Goal: Task Accomplishment & Management: Manage account settings

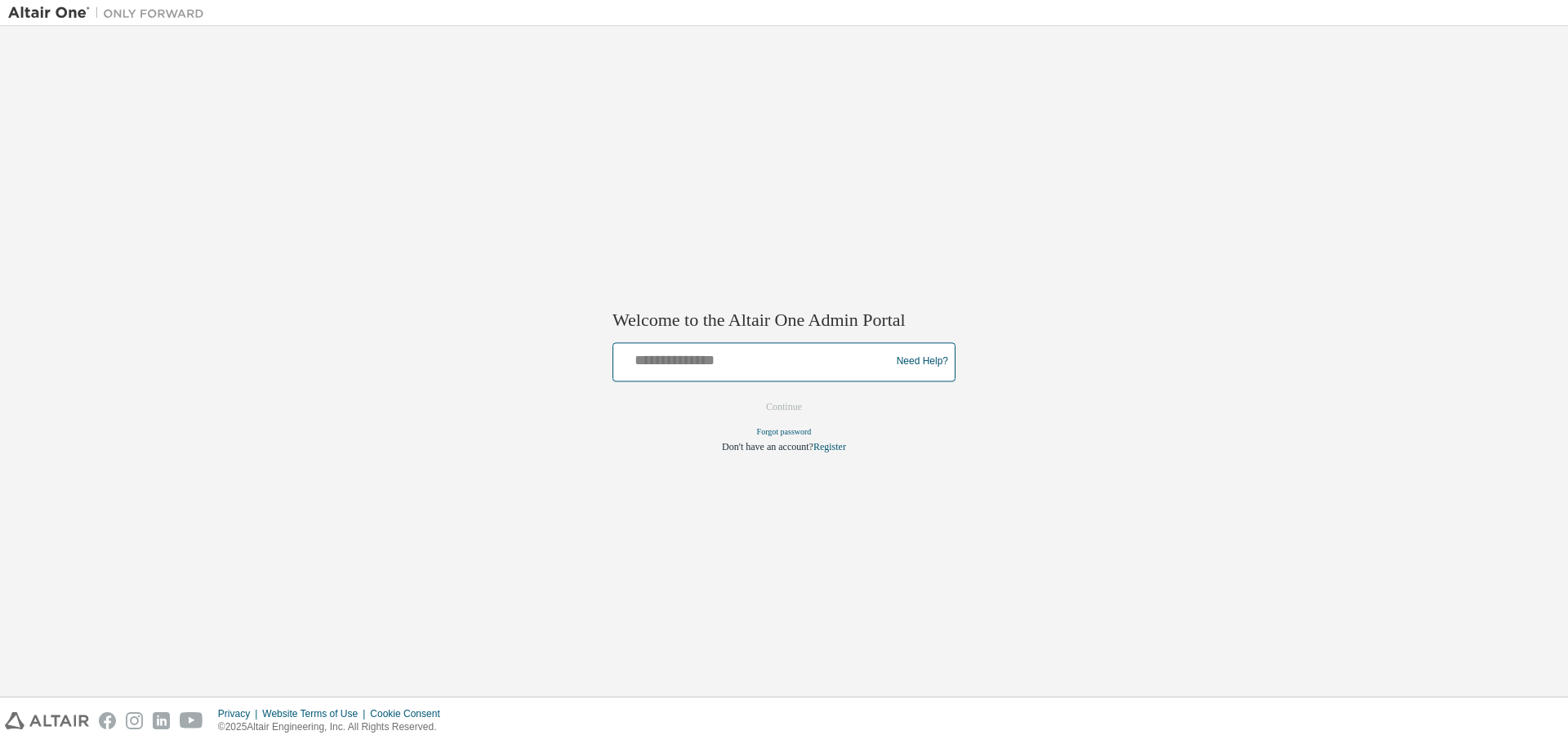
click at [733, 354] on input "text" at bounding box center [754, 358] width 269 height 24
type input "**********"
click at [795, 411] on button "Continue" at bounding box center [784, 407] width 71 height 24
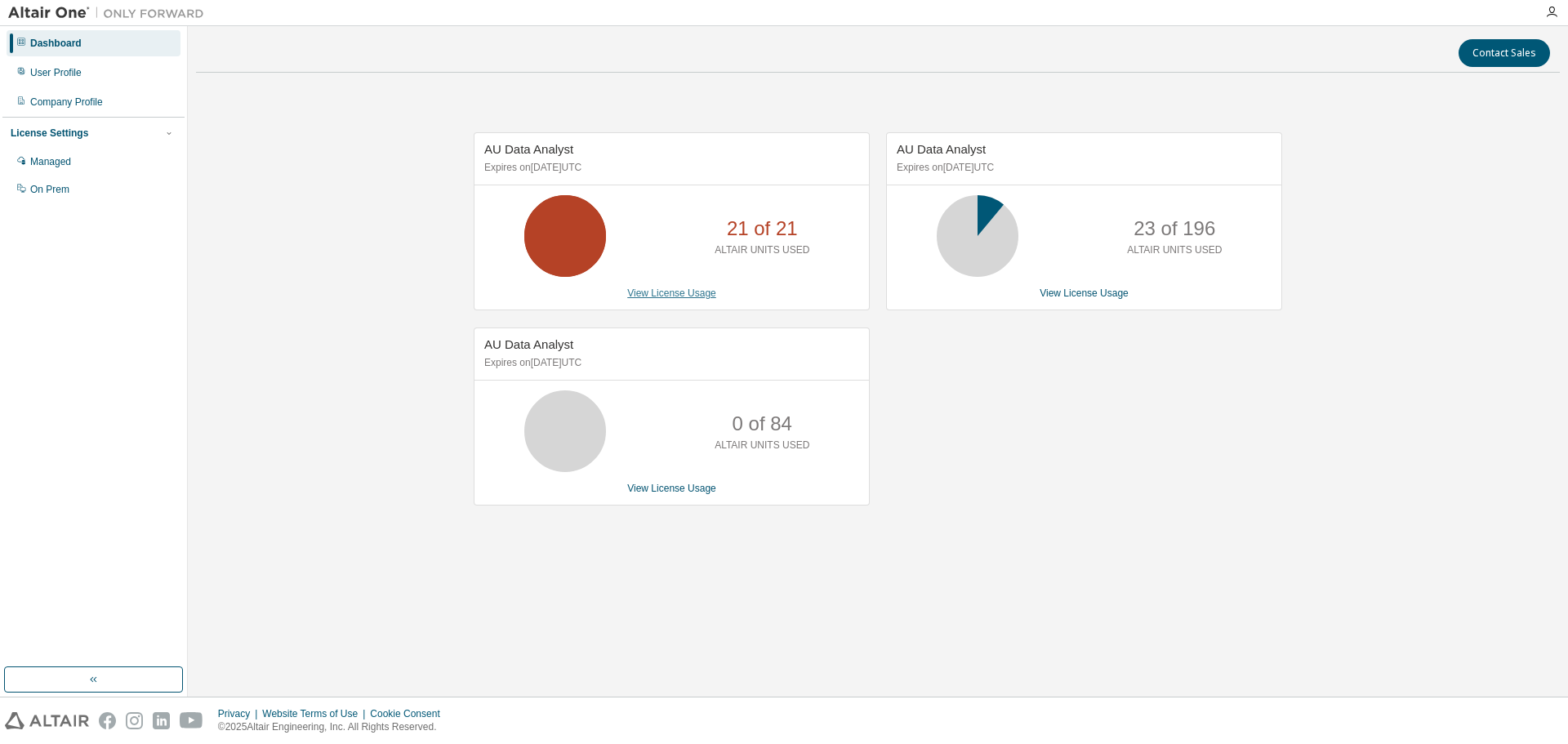
click at [678, 298] on link "View License Usage" at bounding box center [672, 293] width 89 height 12
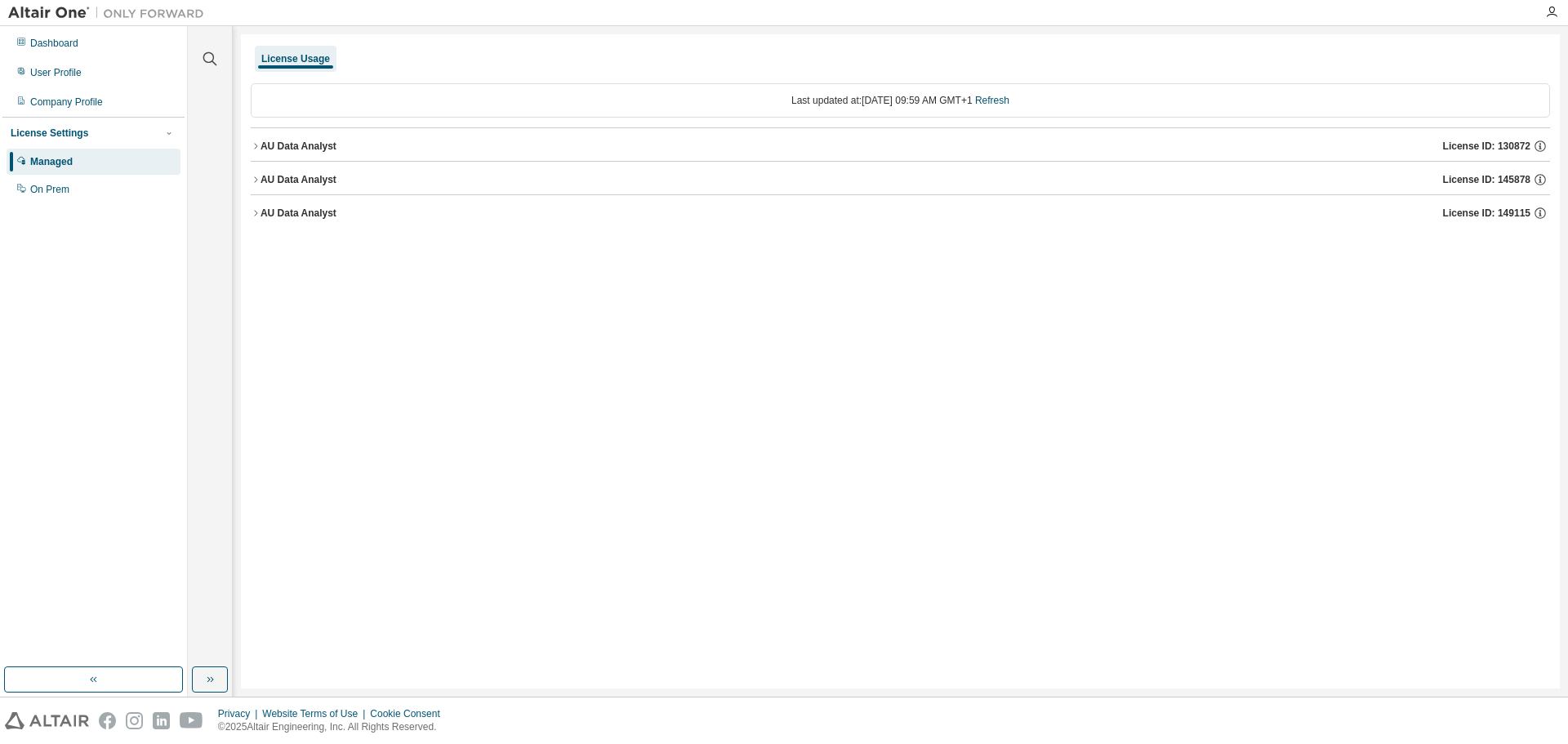
click at [437, 145] on div "AU Data Analyst License ID: 130872" at bounding box center [906, 146] width 1290 height 14
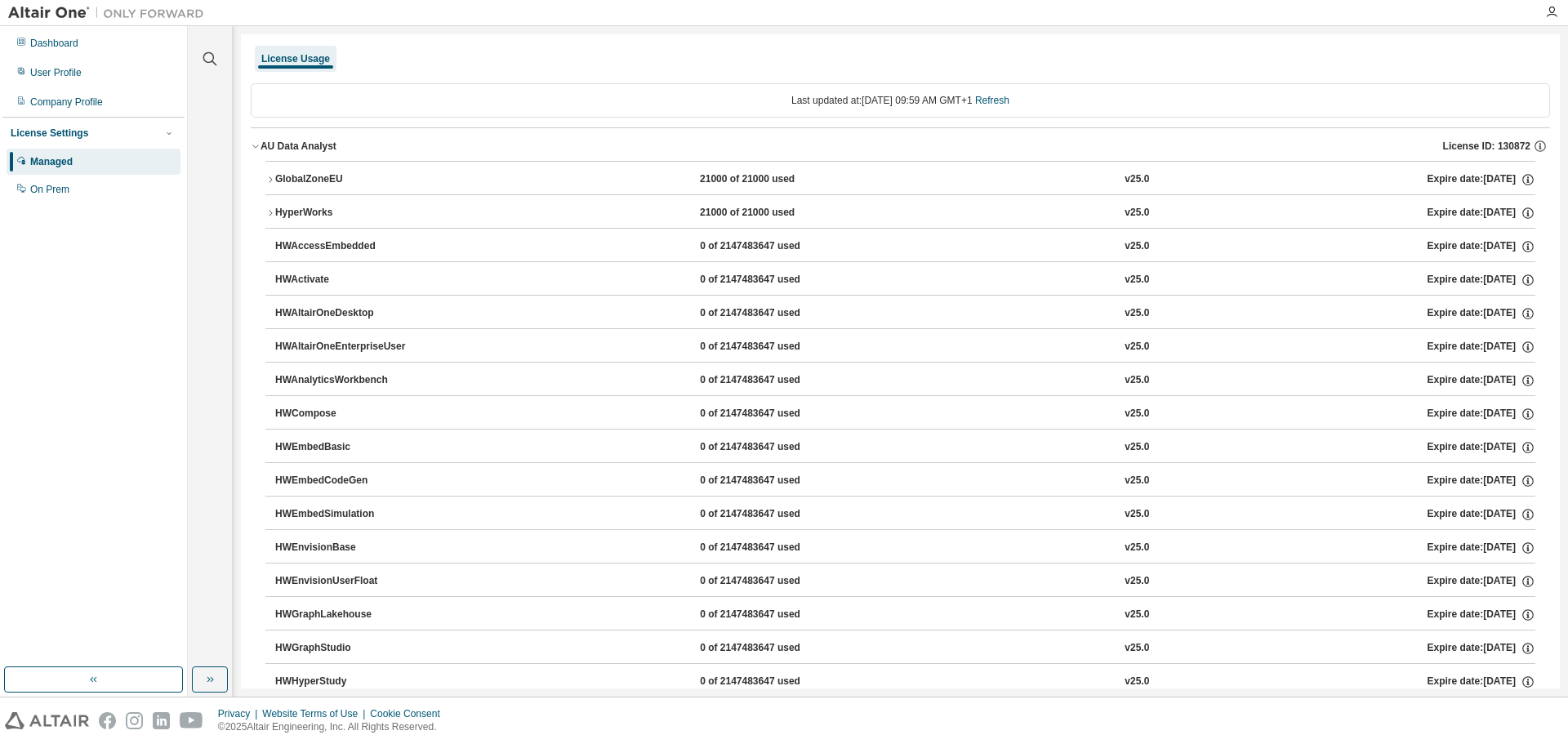
click at [310, 146] on div "AU Data Analyst" at bounding box center [299, 146] width 76 height 13
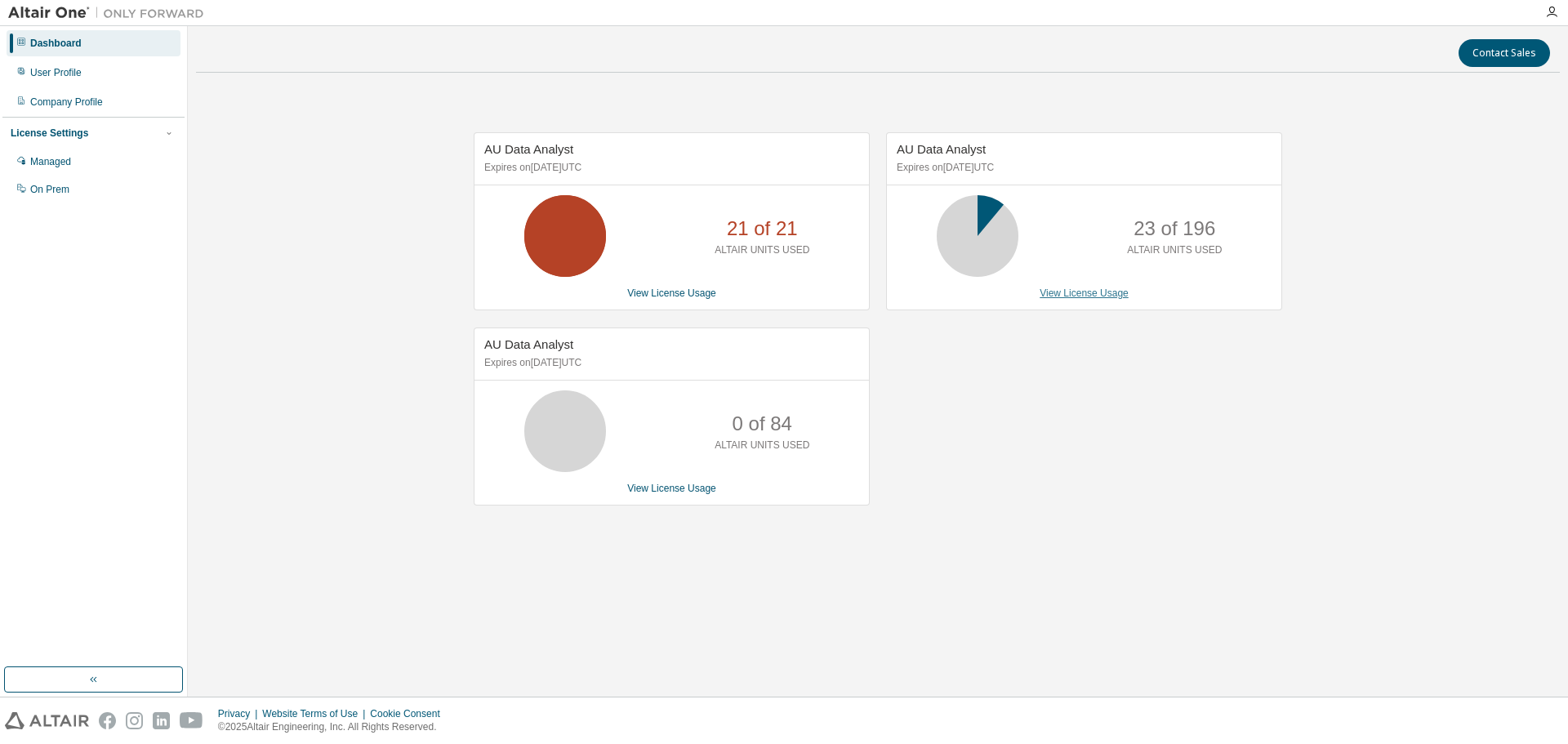
click at [1081, 299] on link "View License Usage" at bounding box center [1084, 293] width 89 height 12
click at [1067, 248] on div "23 of 196 ALTAIR UNITS USED" at bounding box center [1084, 237] width 395 height 82
click at [1022, 242] on icon at bounding box center [977, 237] width 98 height 82
click at [1078, 298] on link "View License Usage" at bounding box center [1084, 293] width 89 height 12
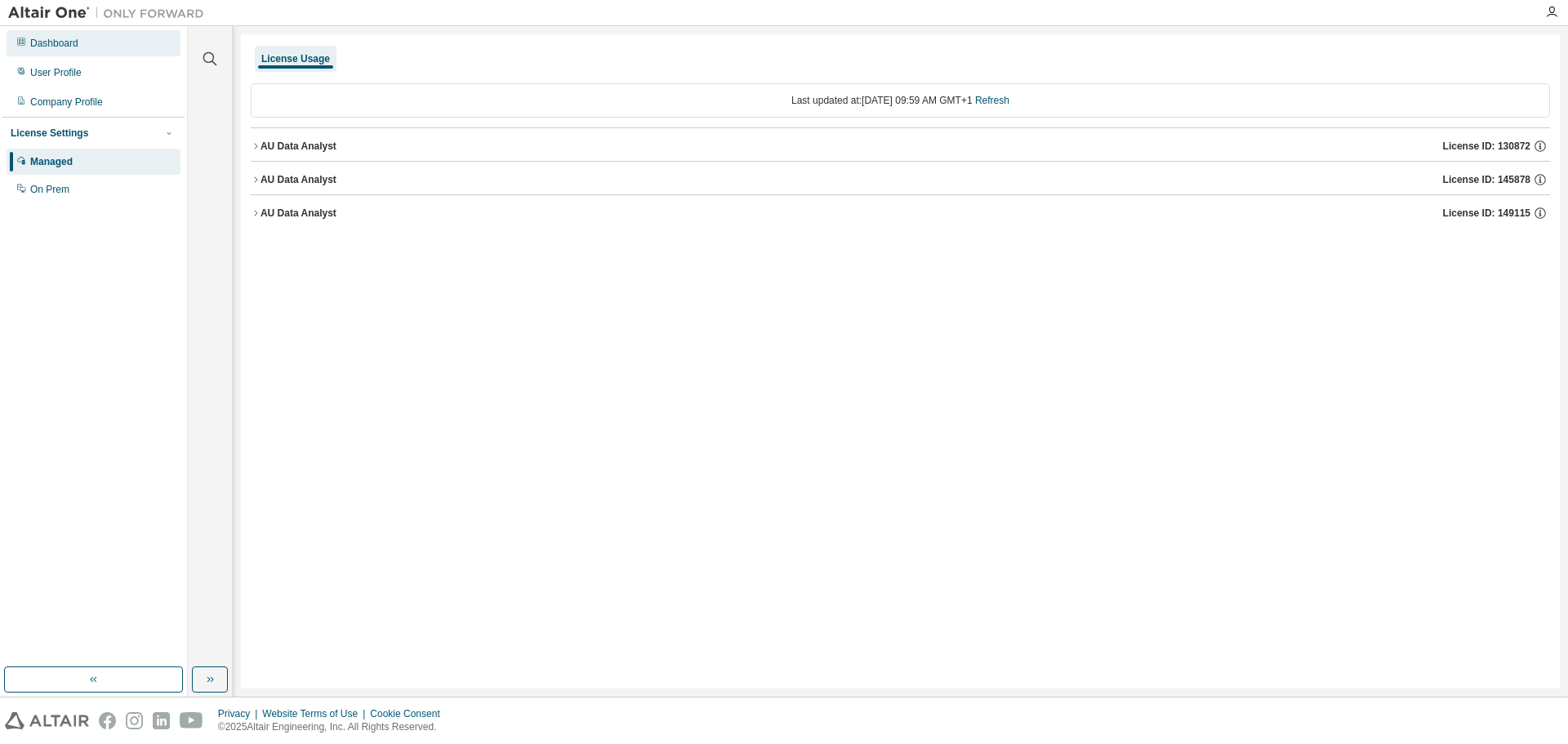
click at [71, 52] on div "Dashboard" at bounding box center [93, 43] width 174 height 26
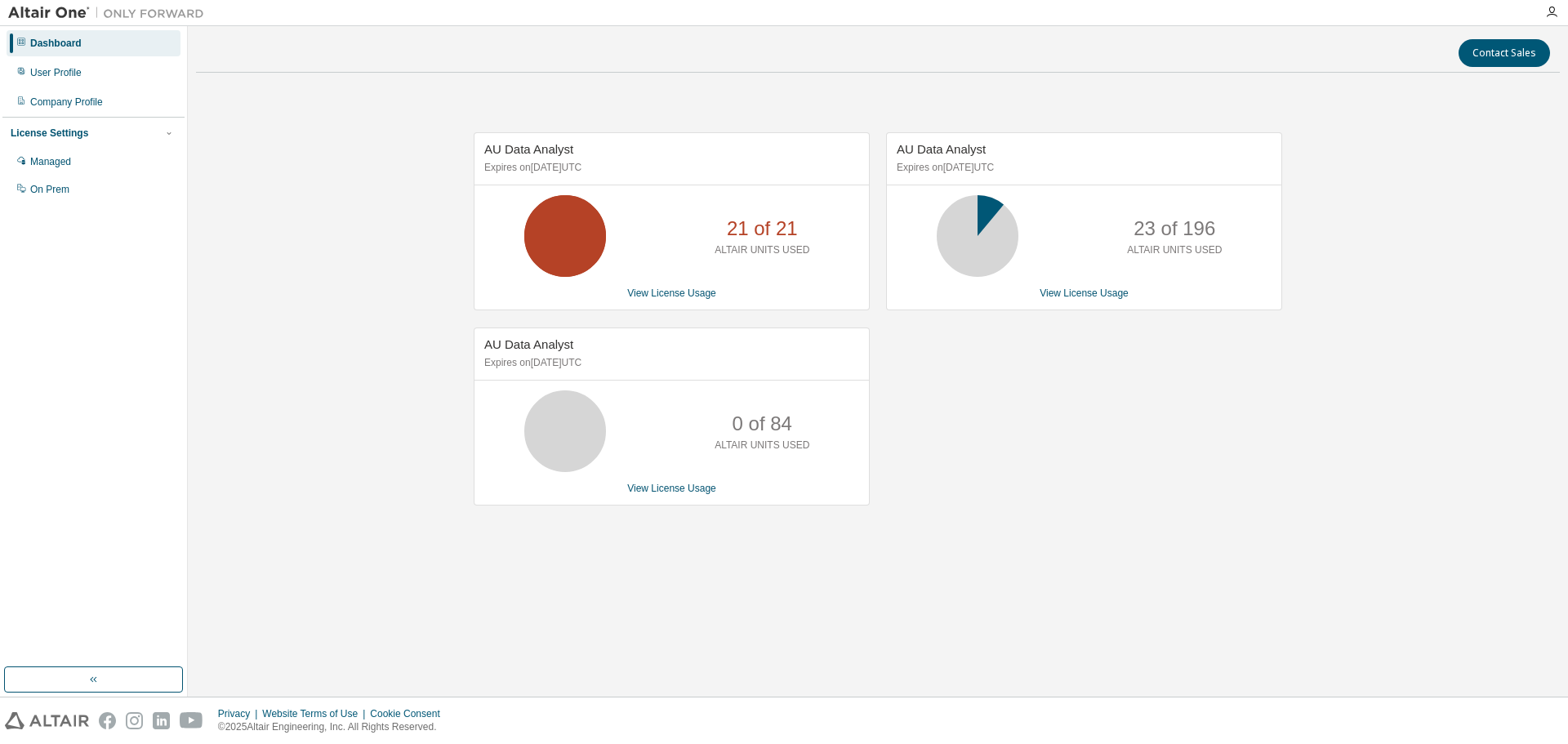
click at [955, 154] on span "AU Data Analyst" at bounding box center [941, 149] width 89 height 14
click at [971, 220] on icon at bounding box center [977, 236] width 41 height 41
click at [669, 290] on link "View License Usage" at bounding box center [672, 293] width 89 height 12
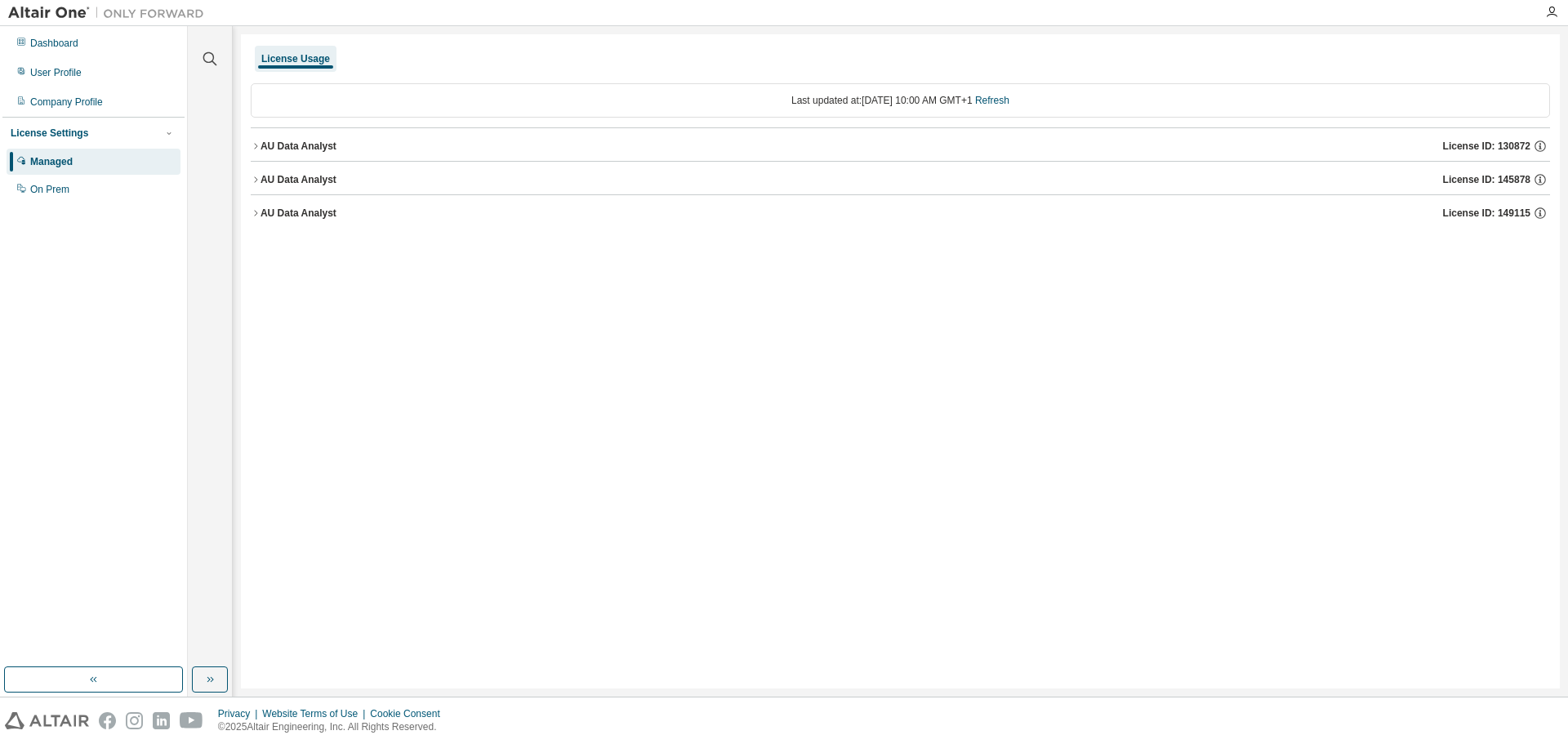
click at [840, 141] on div "AU Data Analyst License ID: 130872" at bounding box center [906, 146] width 1290 height 14
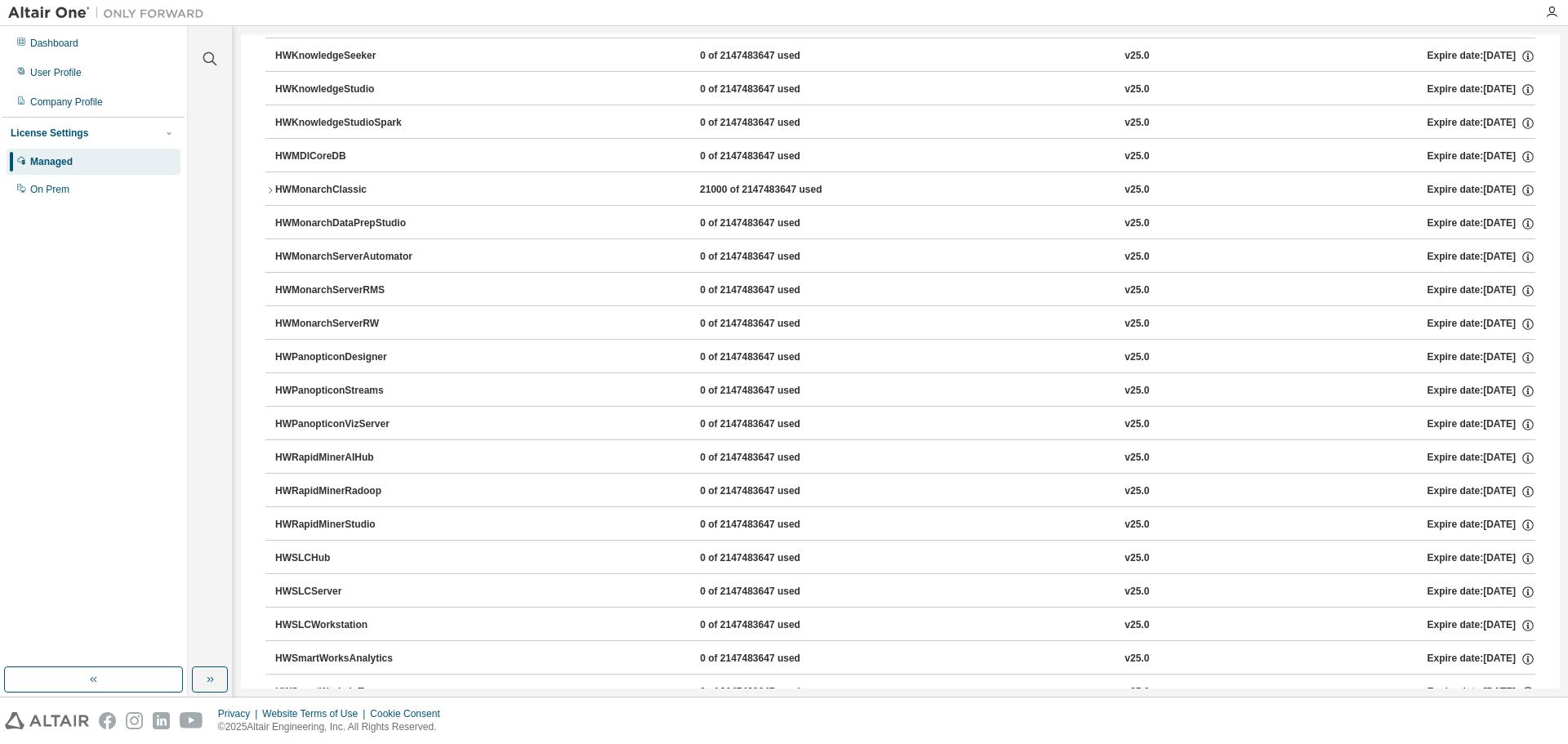
scroll to position [1043, 0]
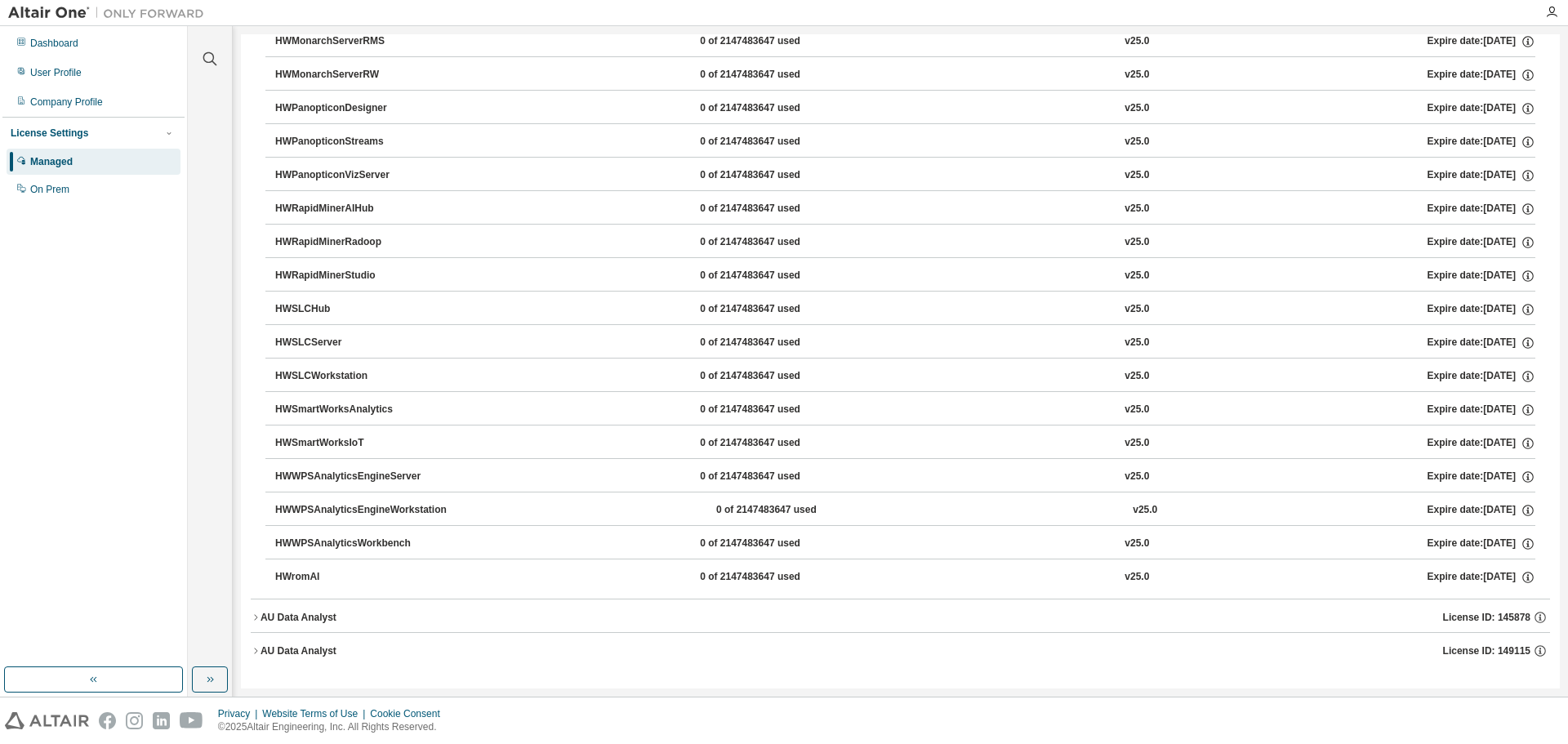
click at [302, 621] on div "AU Data Analyst" at bounding box center [299, 617] width 76 height 13
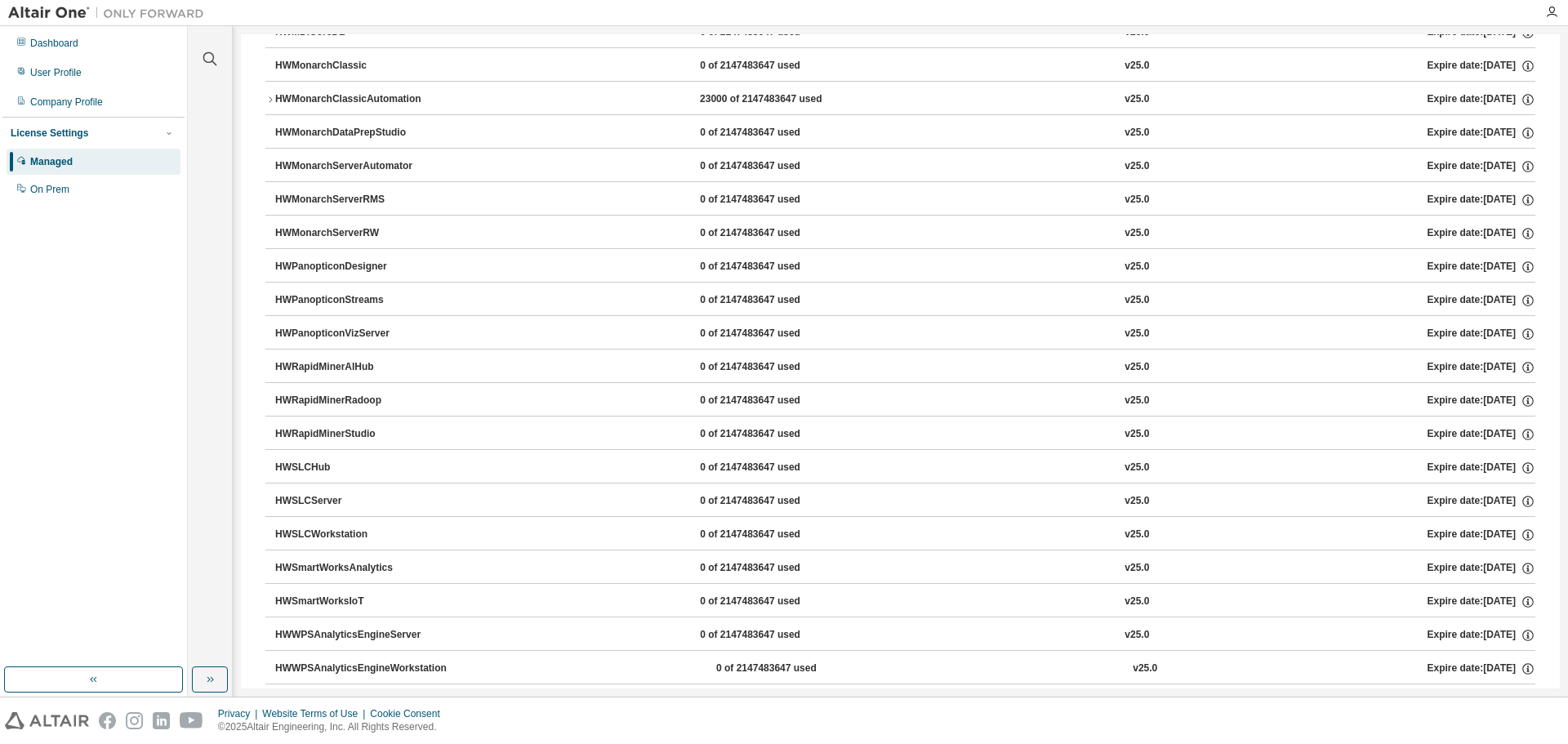
scroll to position [2556, 0]
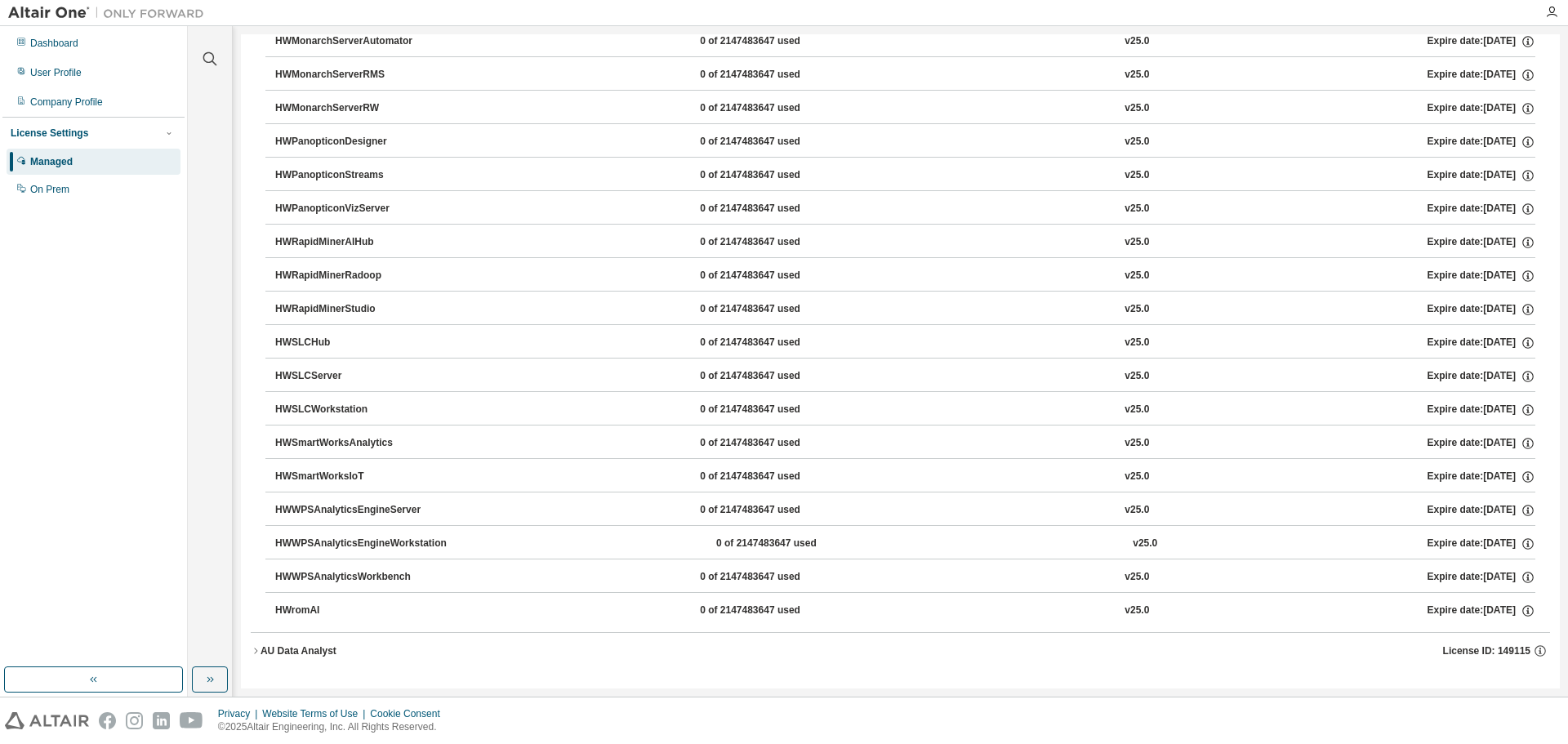
click at [320, 662] on button "AU Data Analyst License ID: 149115" at bounding box center [900, 652] width 1300 height 36
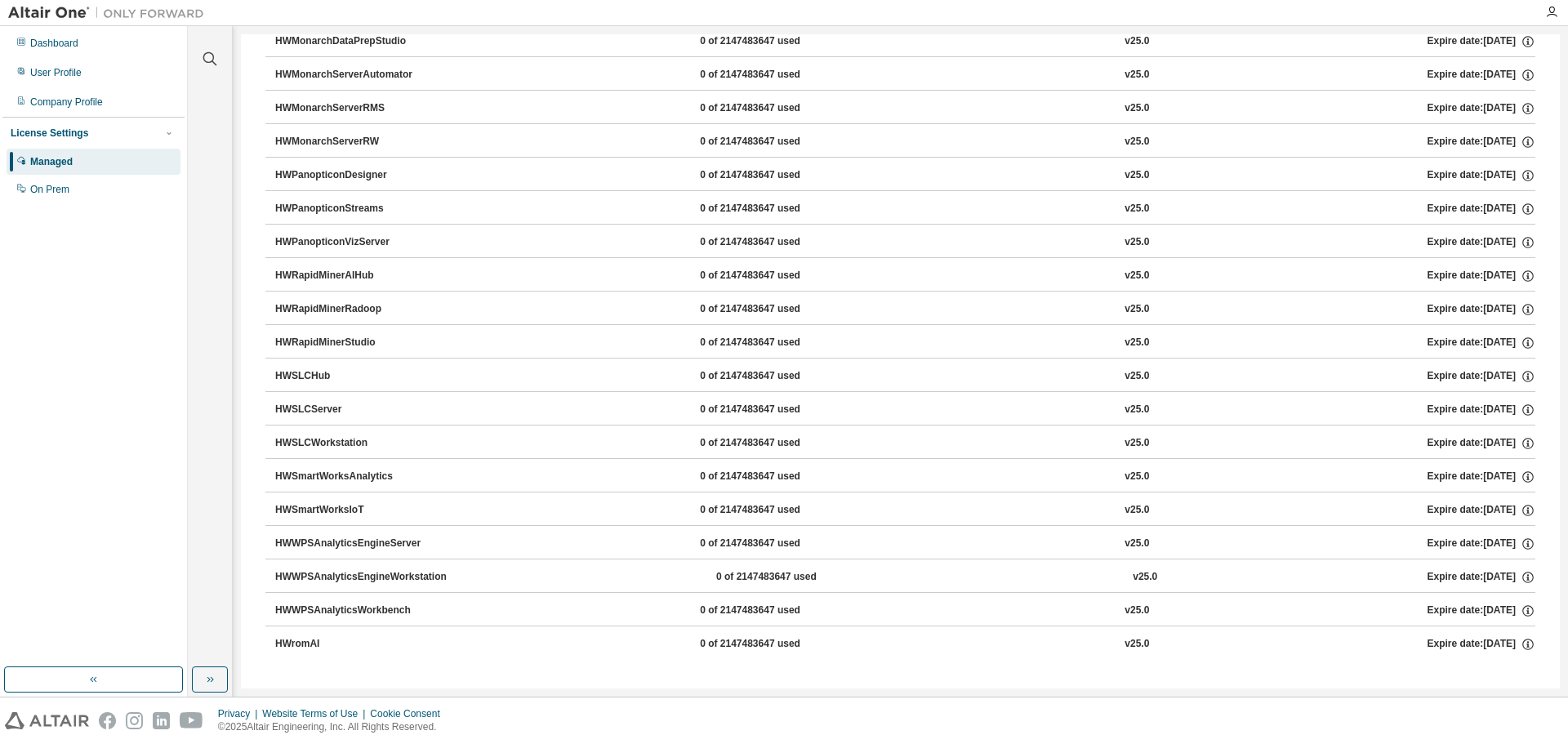
scroll to position [0, 0]
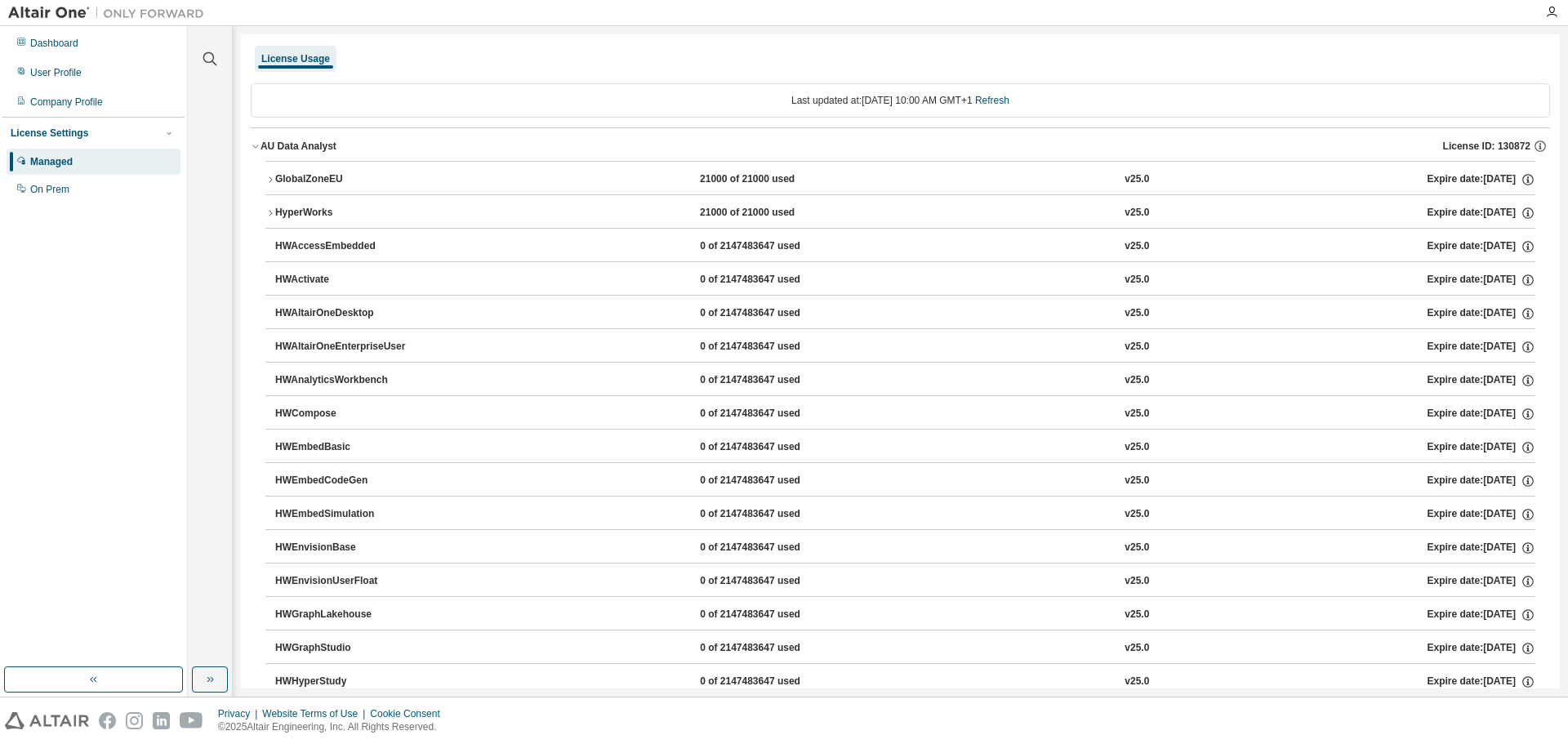
click at [312, 54] on div "License Usage" at bounding box center [296, 59] width 69 height 13
click at [84, 170] on div "Managed" at bounding box center [93, 161] width 174 height 26
click at [175, 126] on div at bounding box center [169, 133] width 14 height 14
click at [168, 132] on icon "button" at bounding box center [168, 133] width 10 height 10
click at [89, 200] on div "On Prem" at bounding box center [93, 189] width 174 height 26
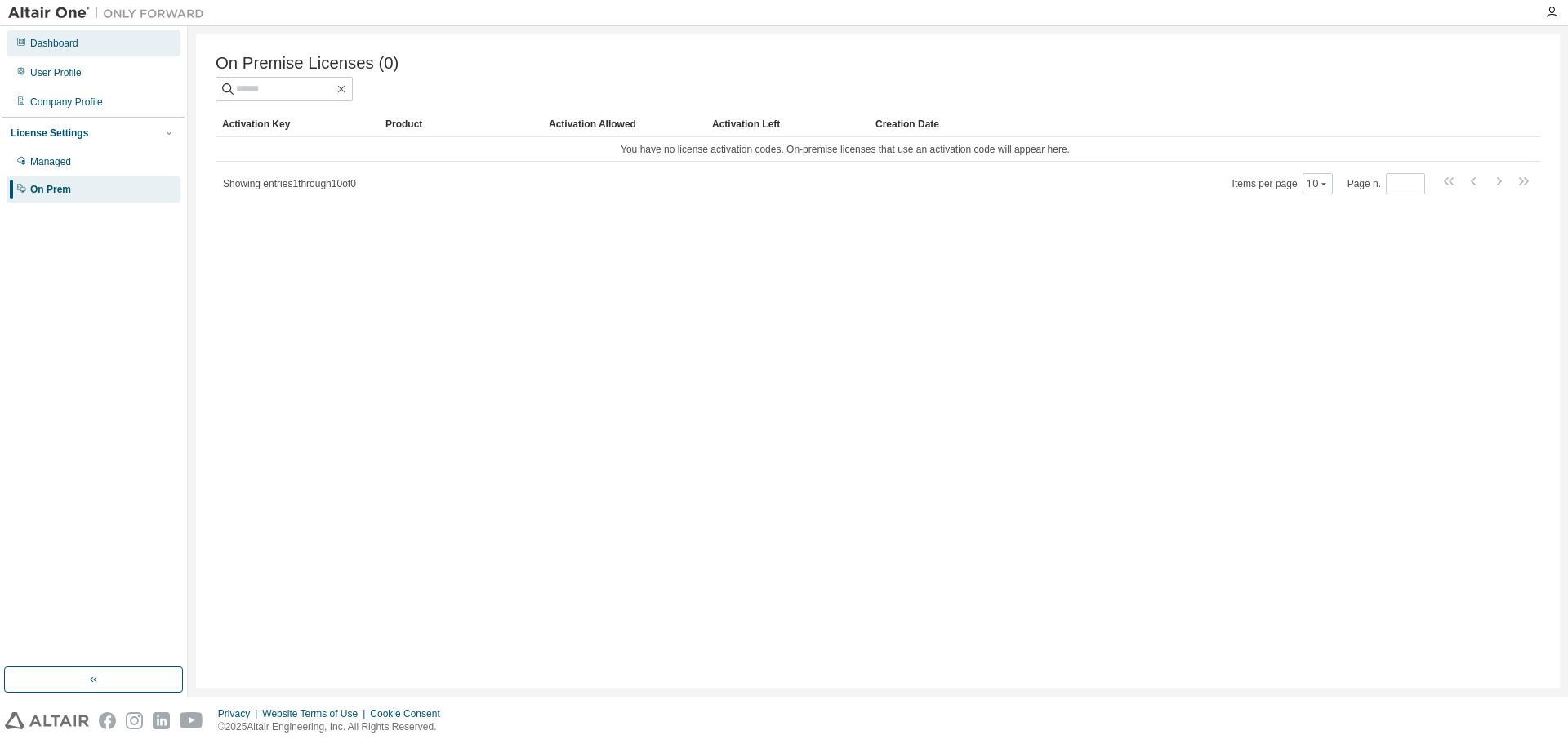
click at [100, 37] on div "Dashboard" at bounding box center [93, 43] width 174 height 26
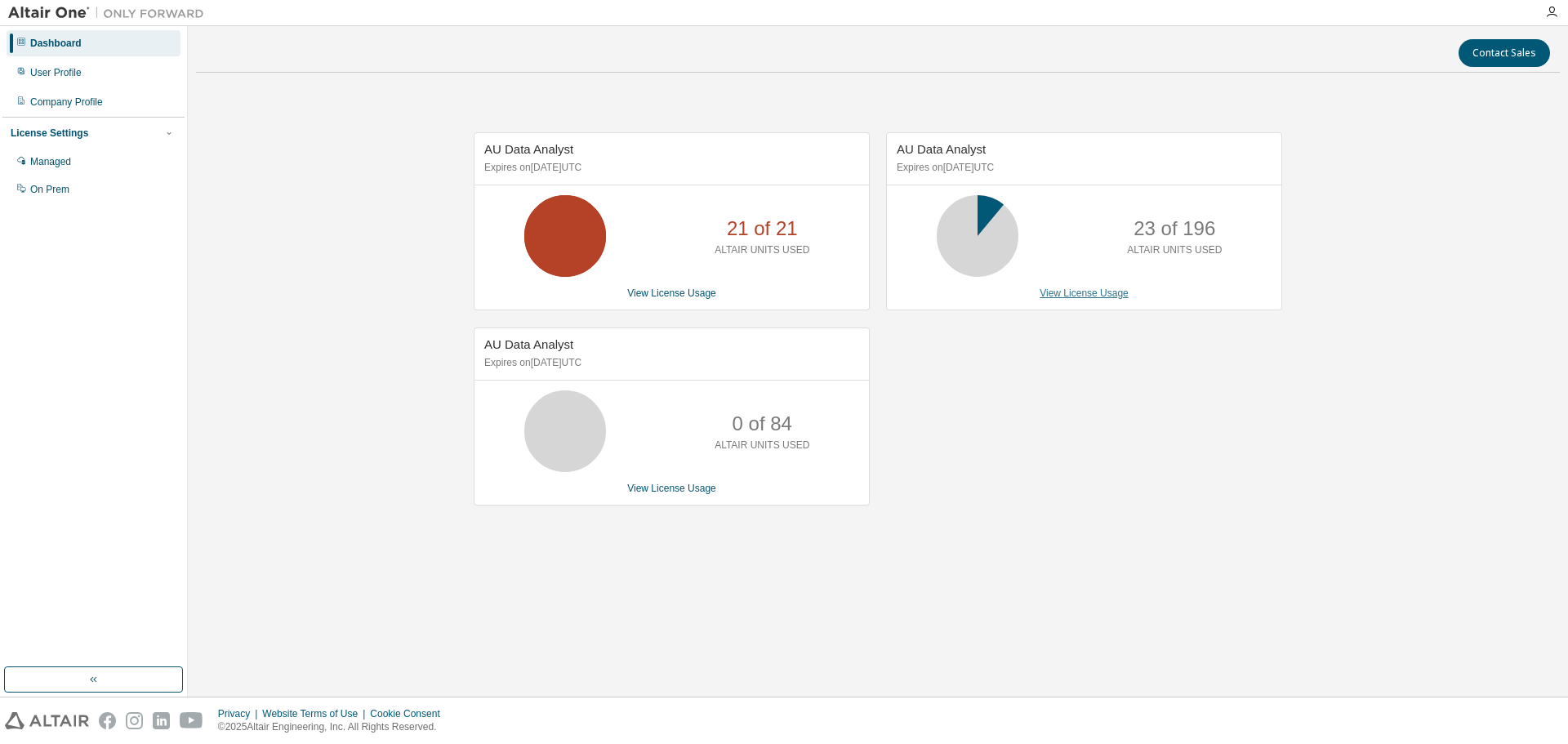
click at [1053, 287] on link "View License Usage" at bounding box center [1084, 293] width 89 height 12
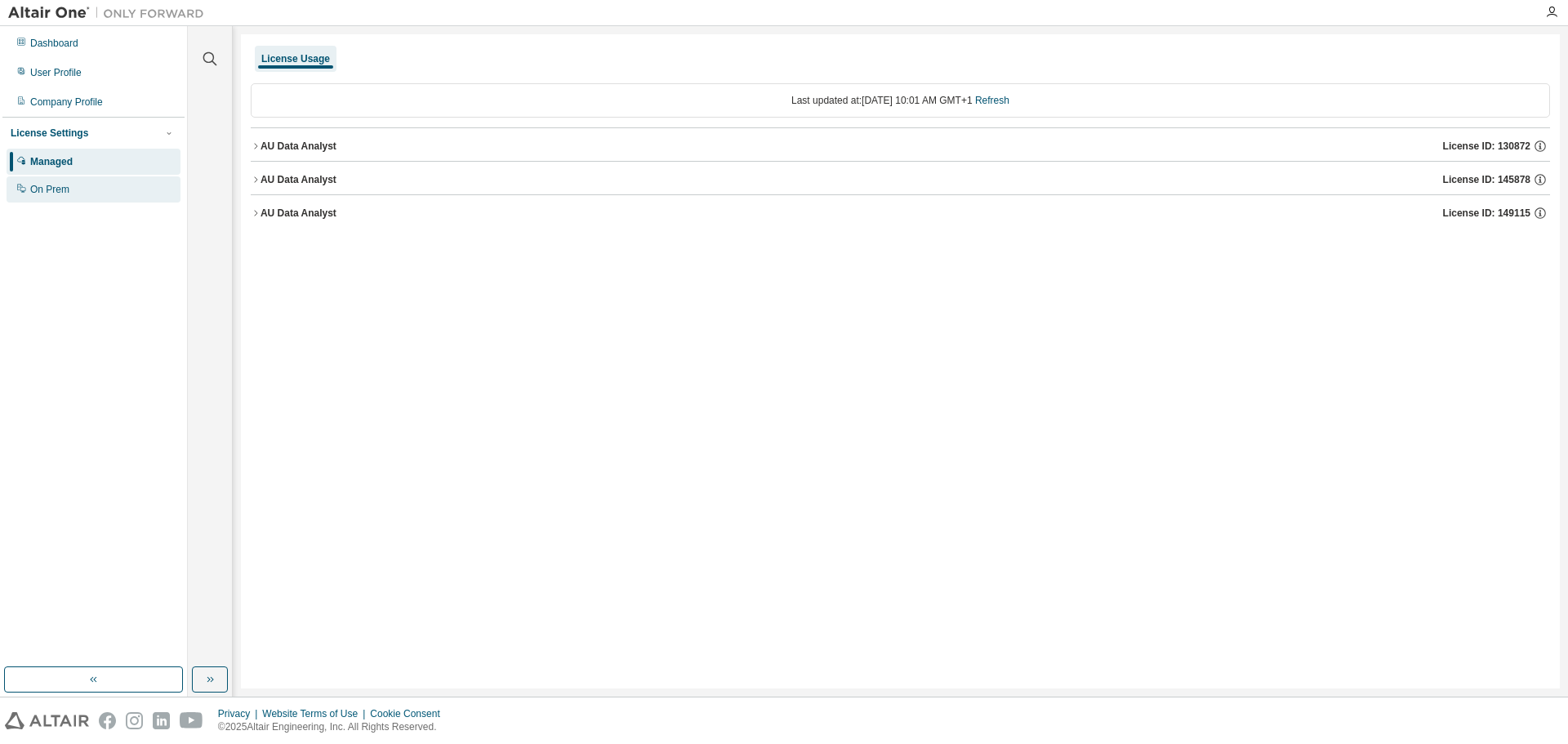
click at [81, 187] on div "On Prem" at bounding box center [93, 189] width 174 height 26
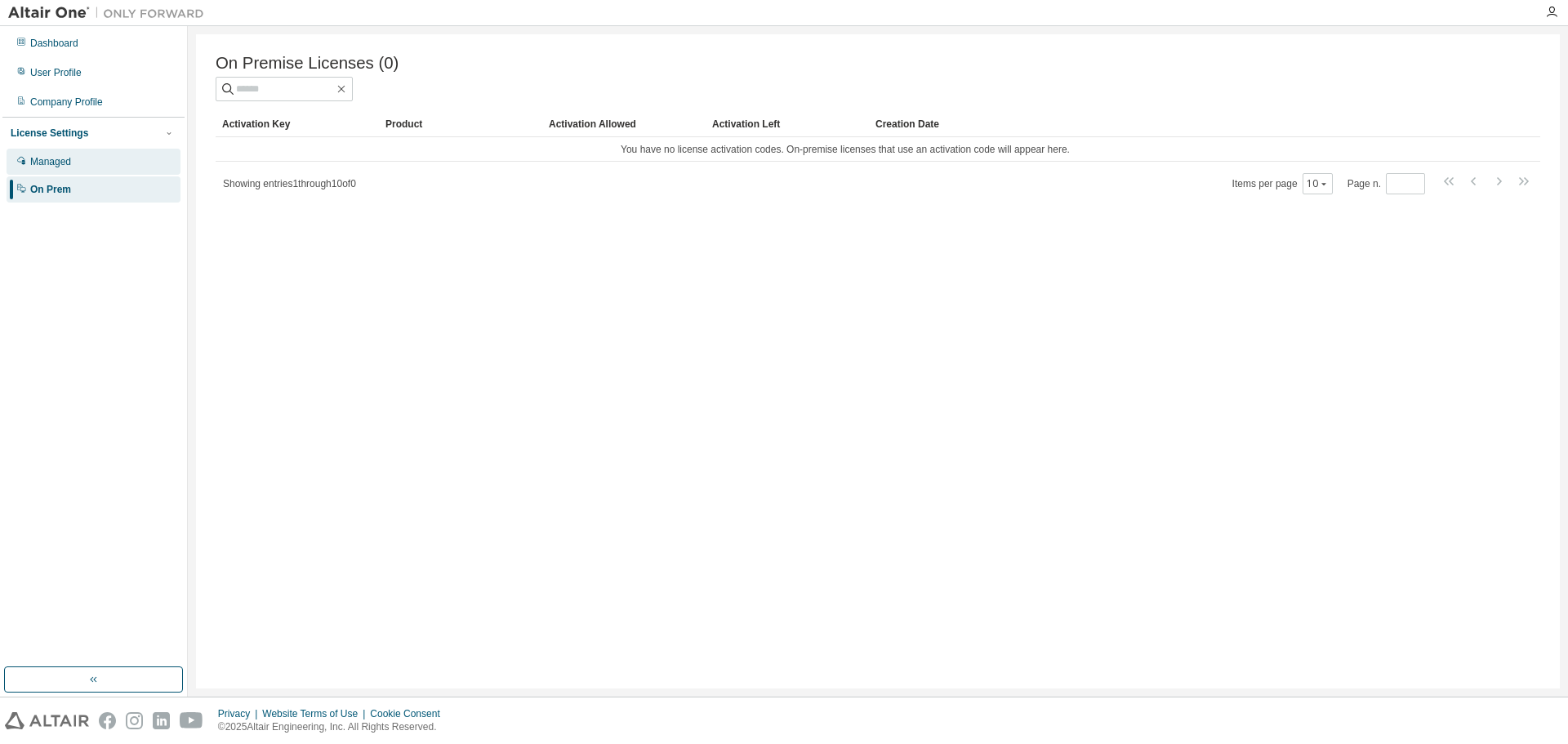
click at [101, 159] on div "Managed" at bounding box center [93, 161] width 174 height 26
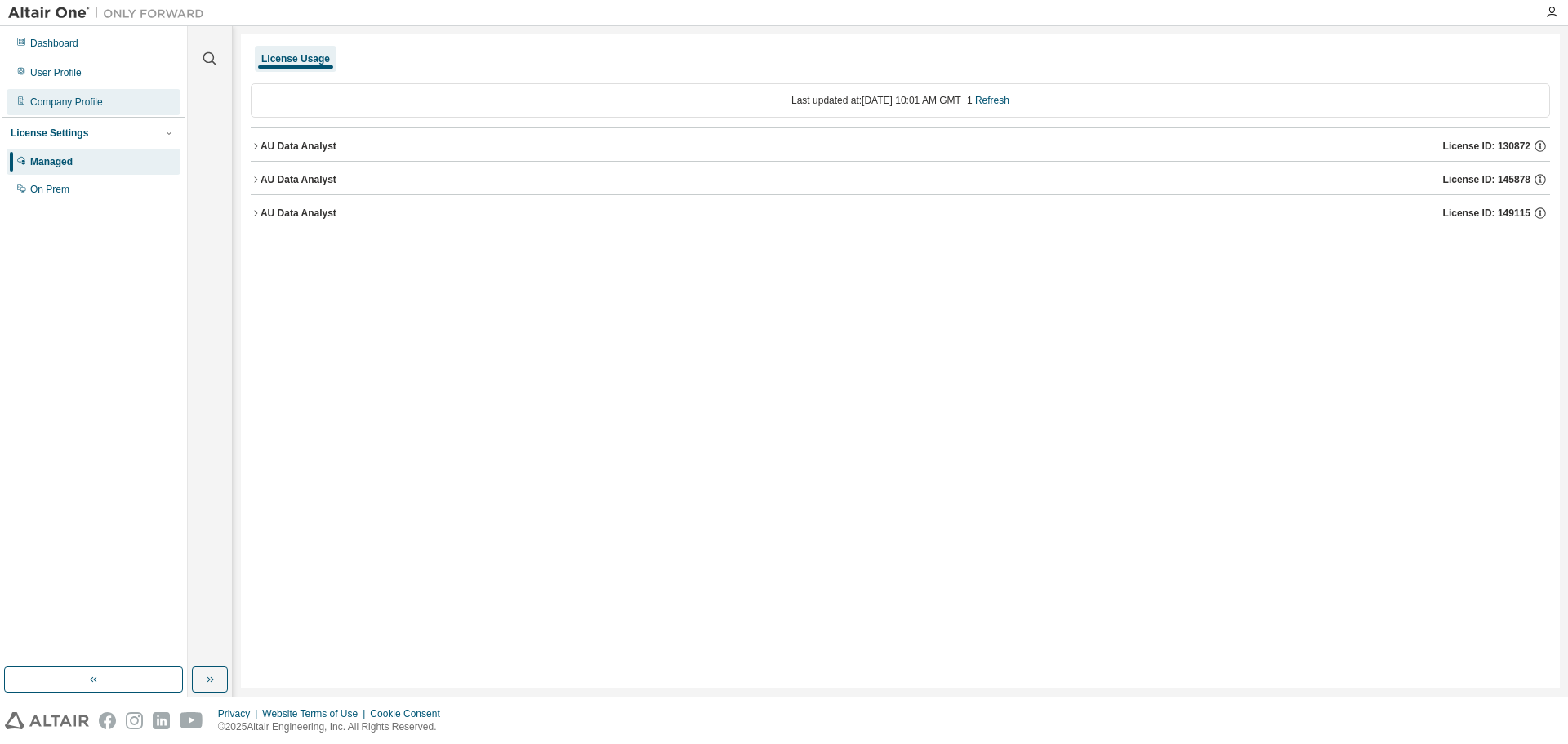
click at [109, 107] on div "Company Profile" at bounding box center [93, 101] width 174 height 26
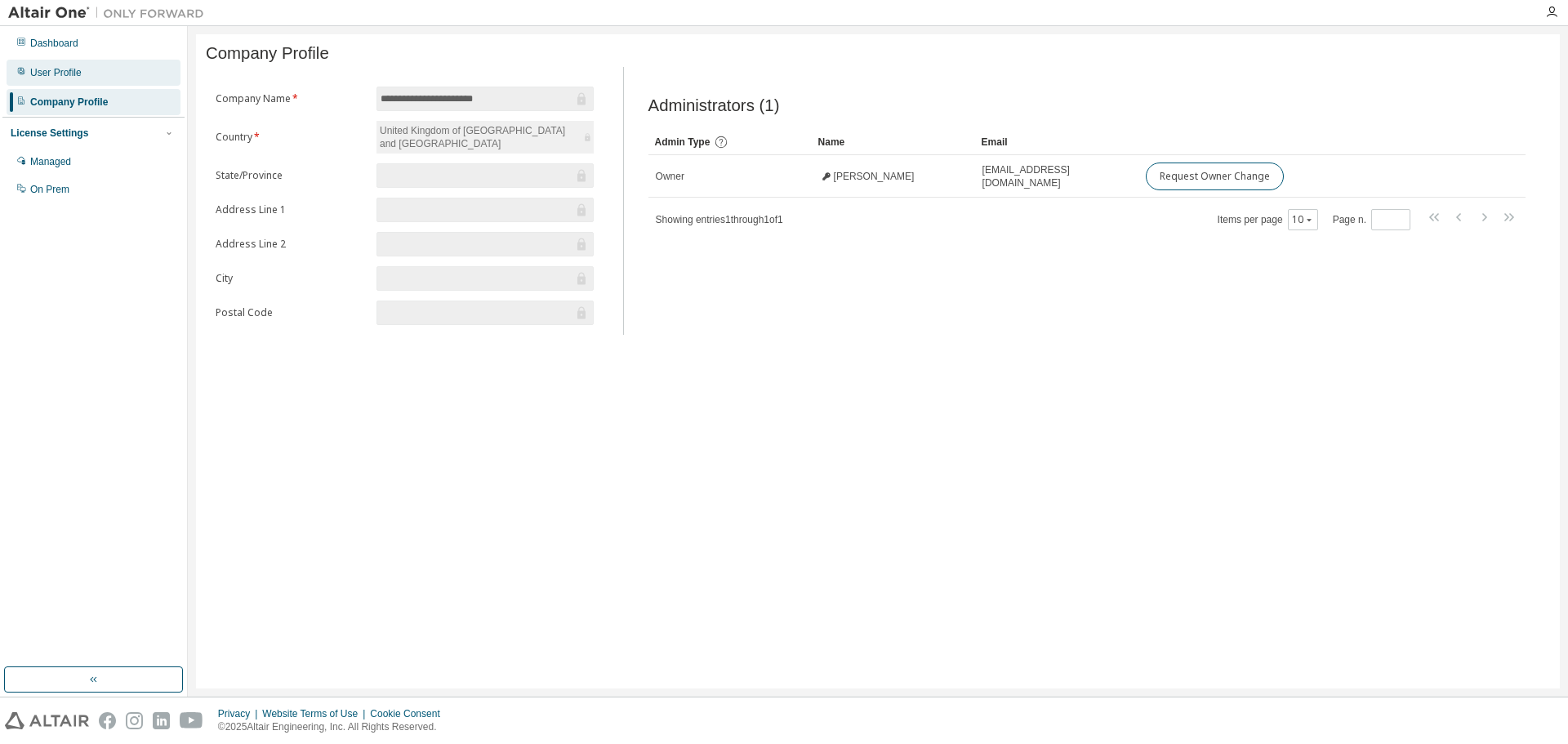
click at [101, 77] on div "User Profile" at bounding box center [93, 72] width 174 height 26
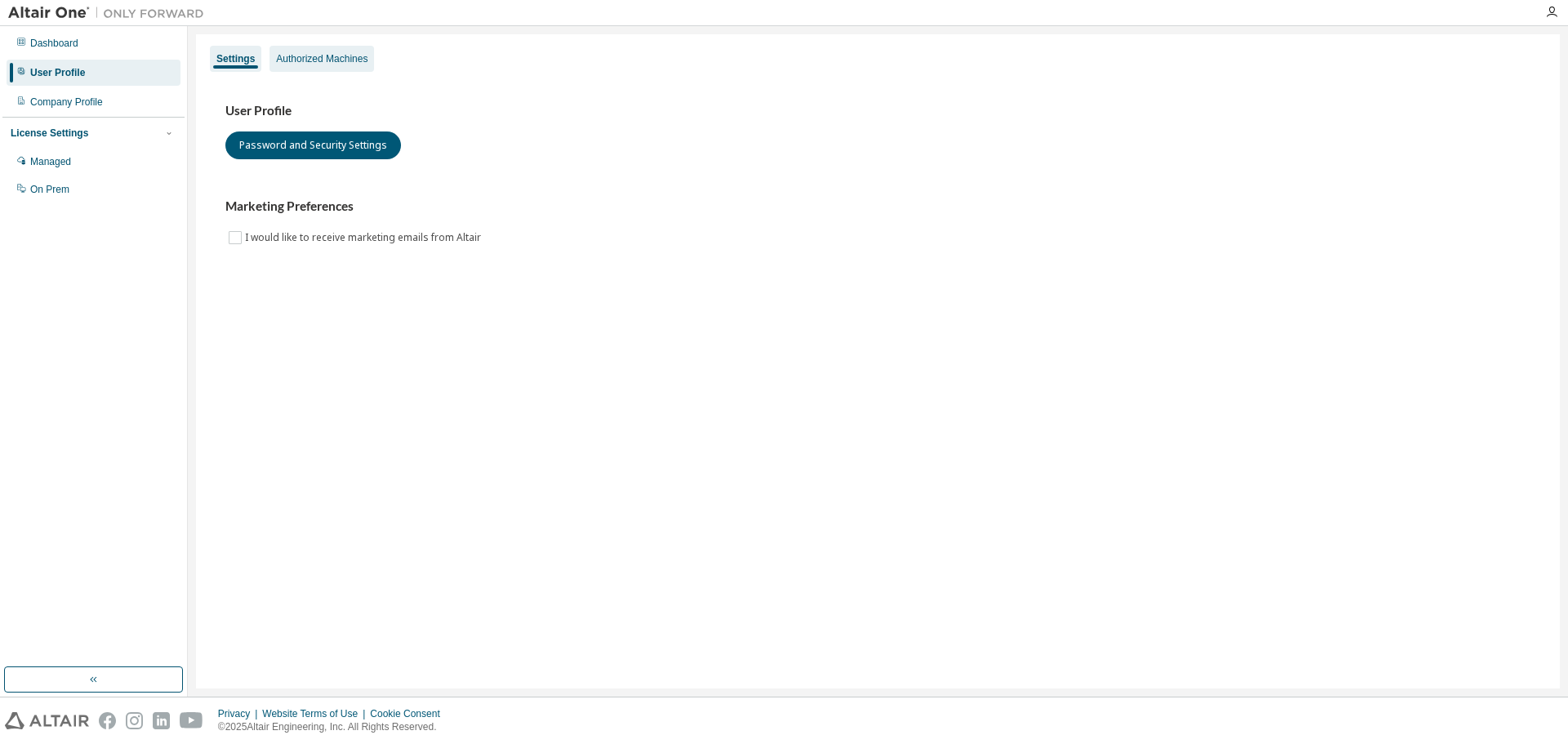
click at [303, 45] on div "Authorized Machines" at bounding box center [322, 58] width 104 height 26
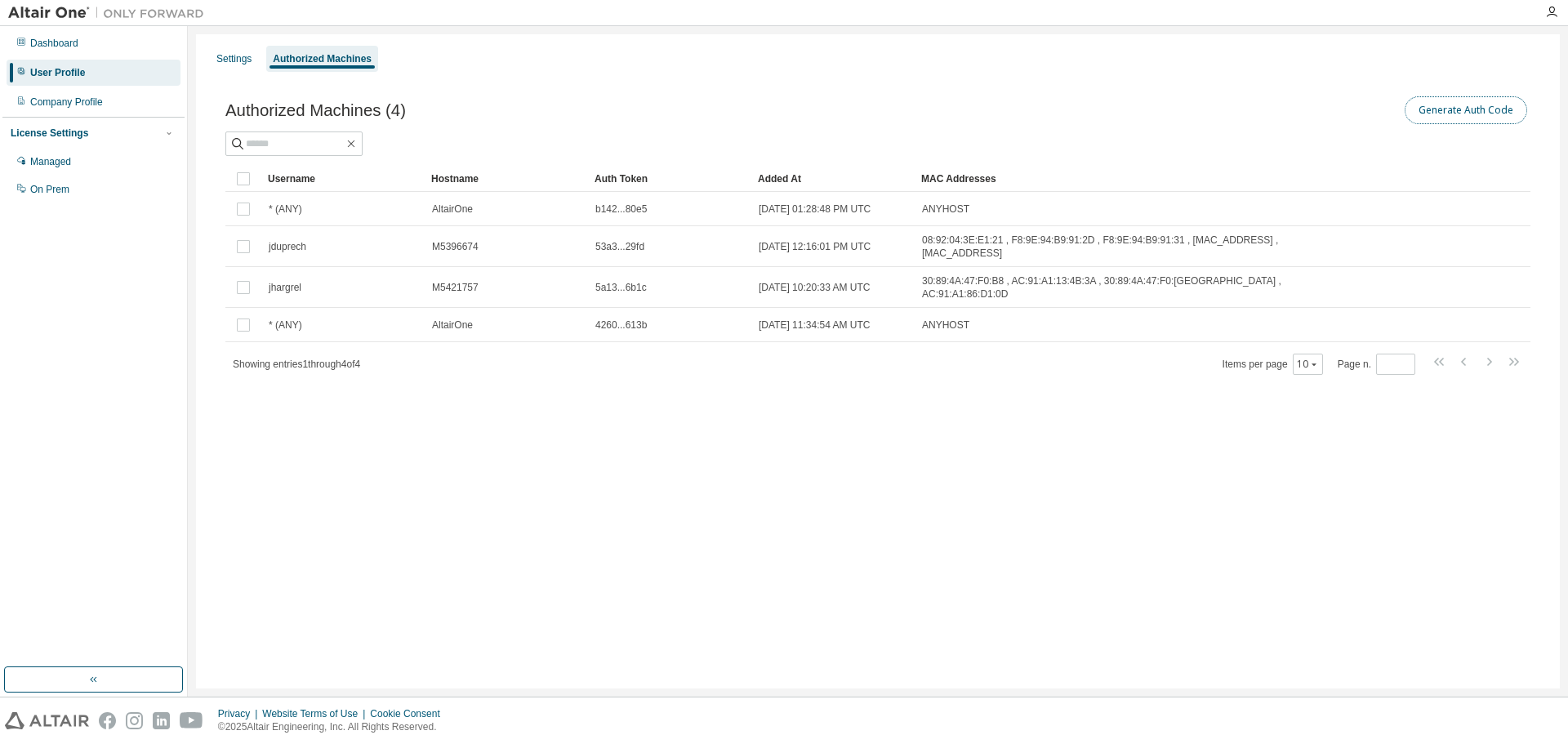
click at [1495, 104] on button "Generate Auth Code" at bounding box center [1466, 110] width 122 height 28
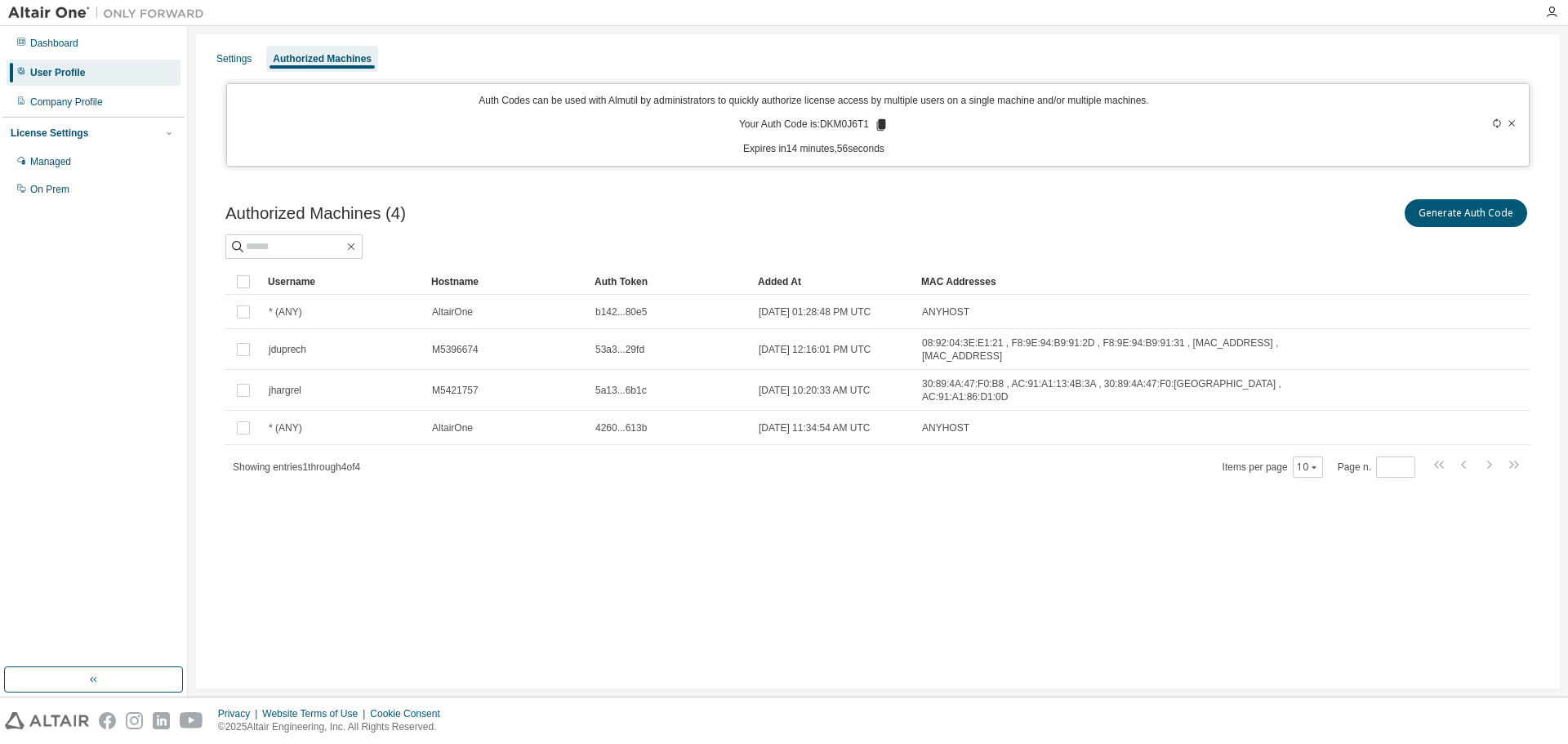
click at [1511, 122] on icon at bounding box center [1512, 123] width 6 height 5
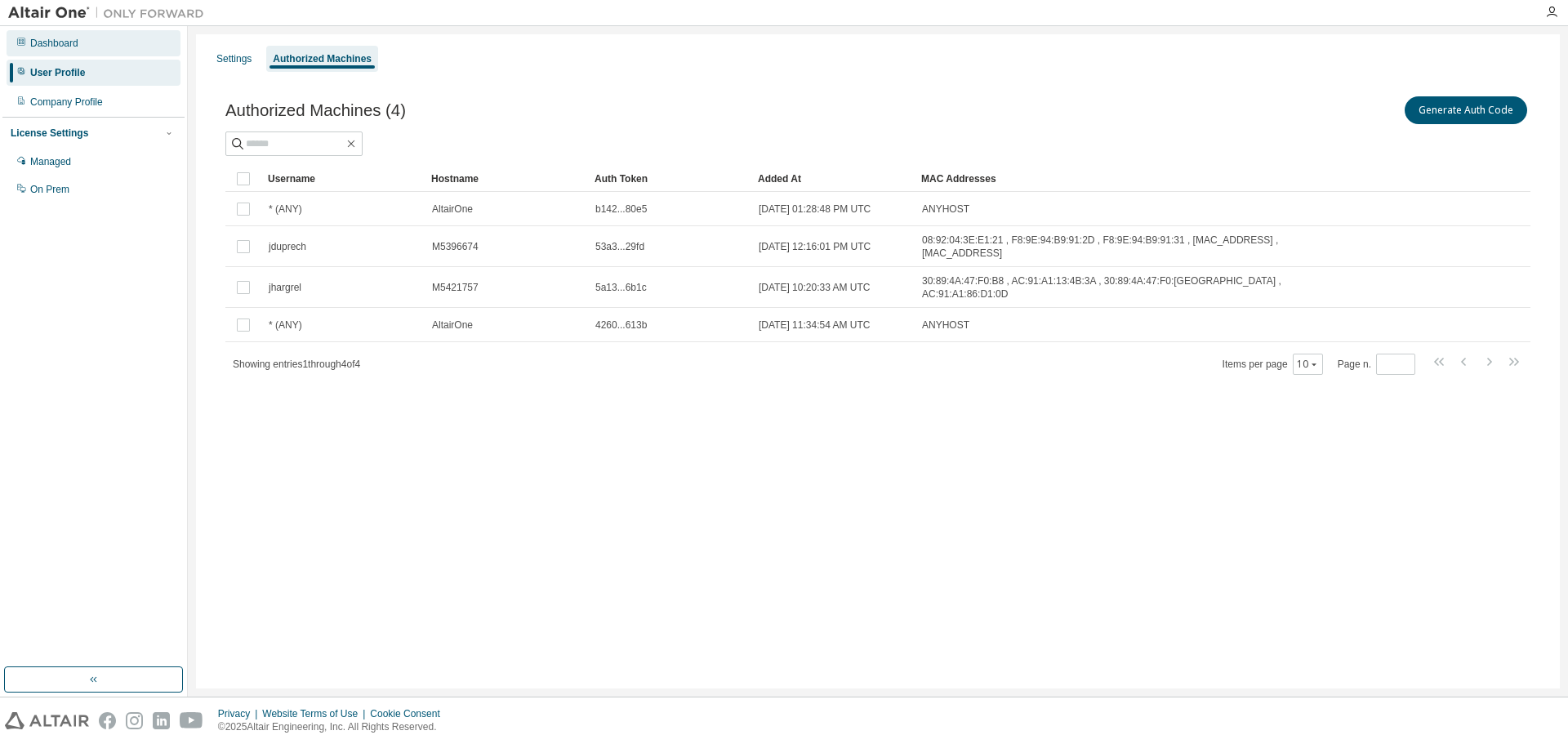
click at [71, 43] on div "Dashboard" at bounding box center [53, 43] width 48 height 13
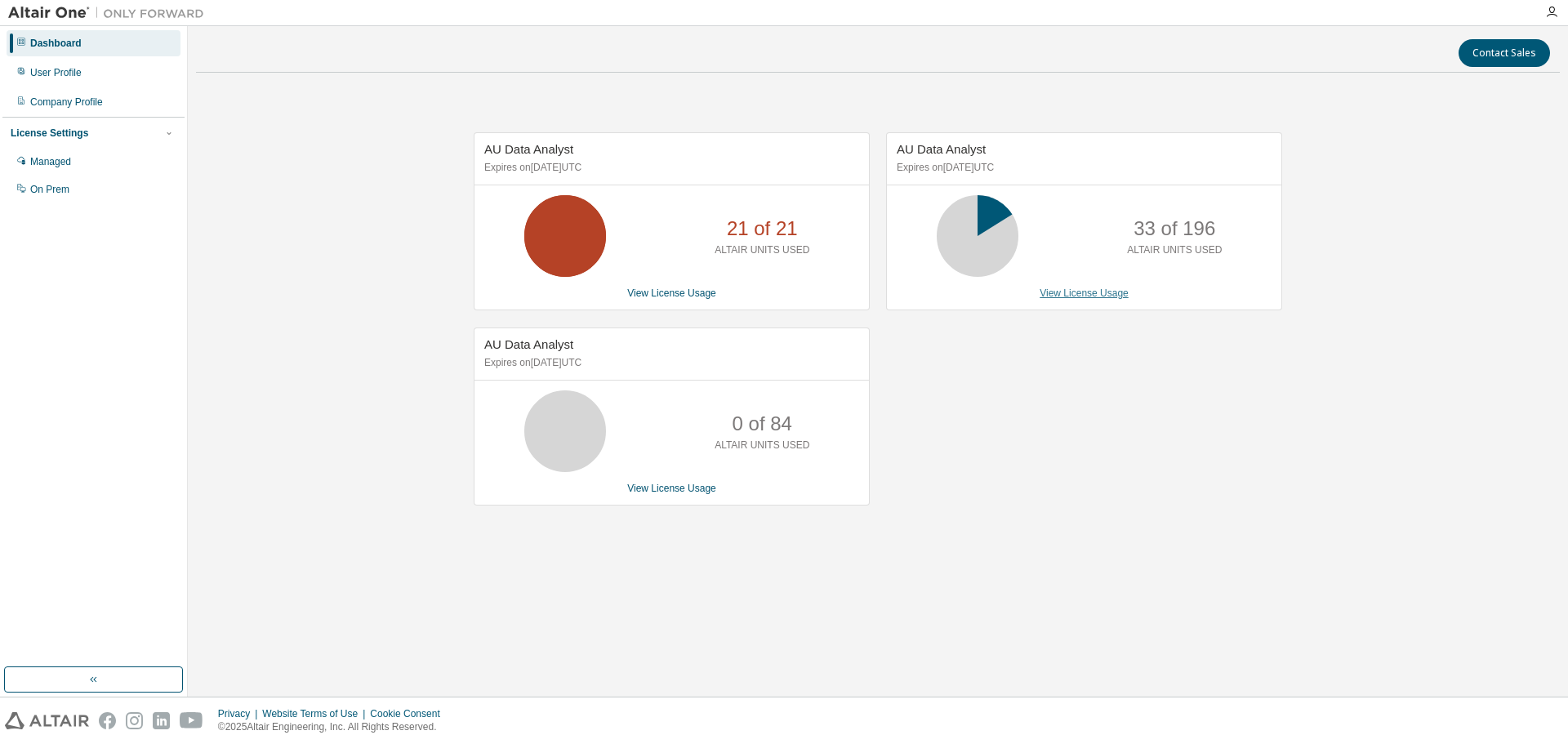
click at [1091, 292] on link "View License Usage" at bounding box center [1084, 293] width 89 height 12
